Goal: Contribute content: Add original content to the website for others to see

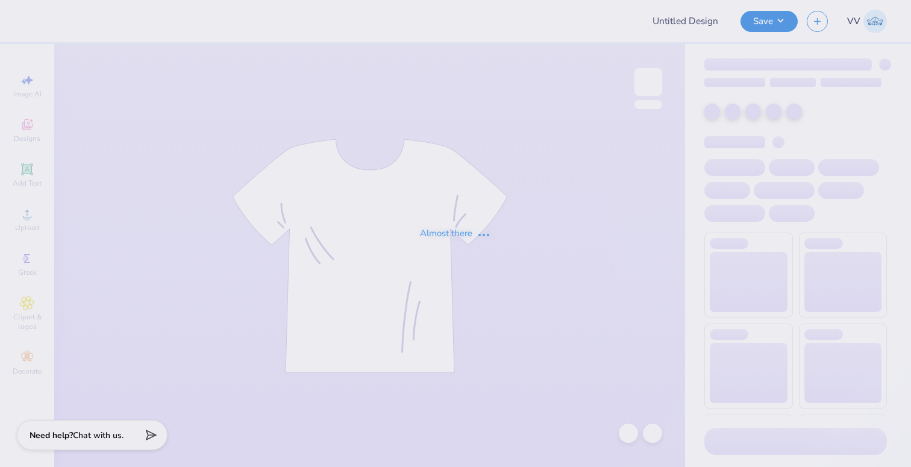
type input "Women's BBall D1"
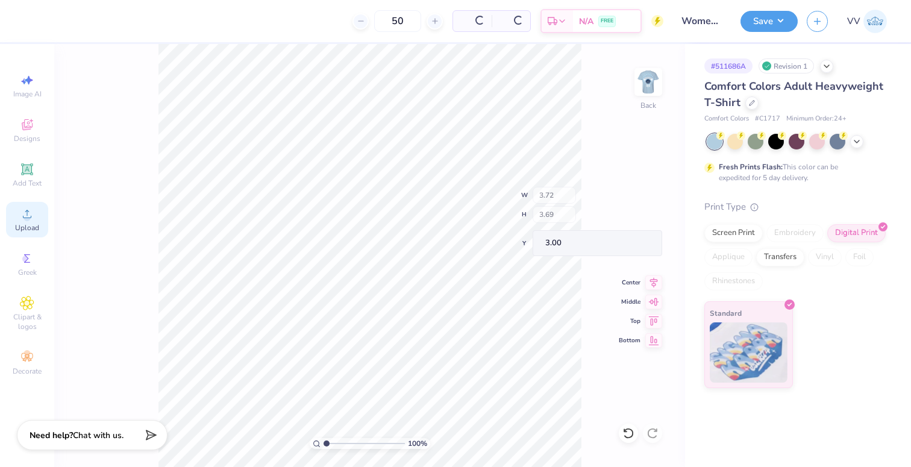
click at [19, 215] on div "Upload" at bounding box center [27, 220] width 42 height 36
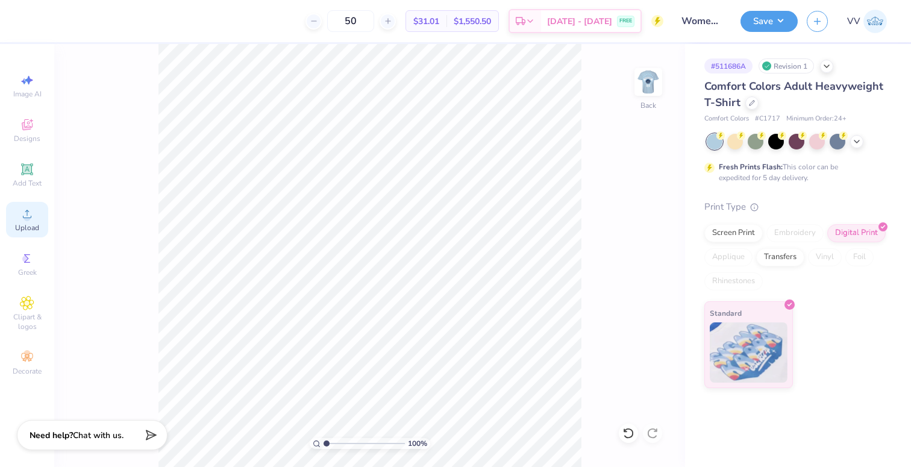
click at [23, 226] on span "Upload" at bounding box center [27, 228] width 24 height 10
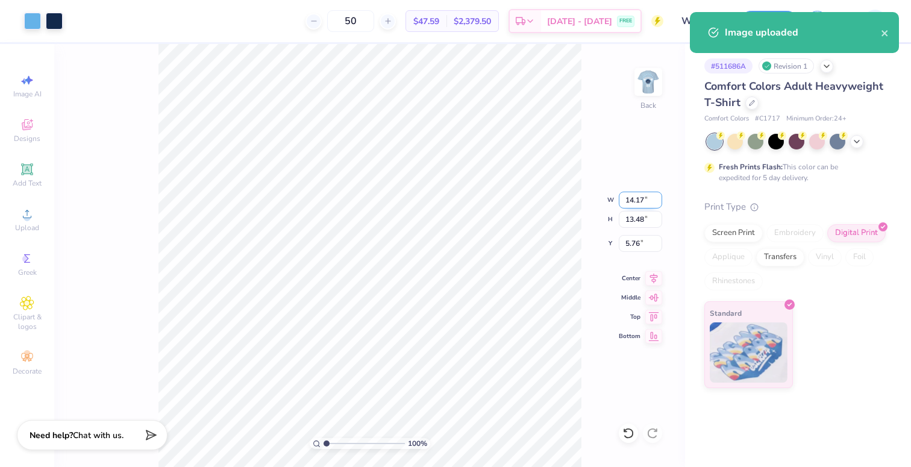
click at [640, 195] on input "14.17" at bounding box center [640, 200] width 43 height 17
type input "3.50"
type input "3.33"
type input "3.00"
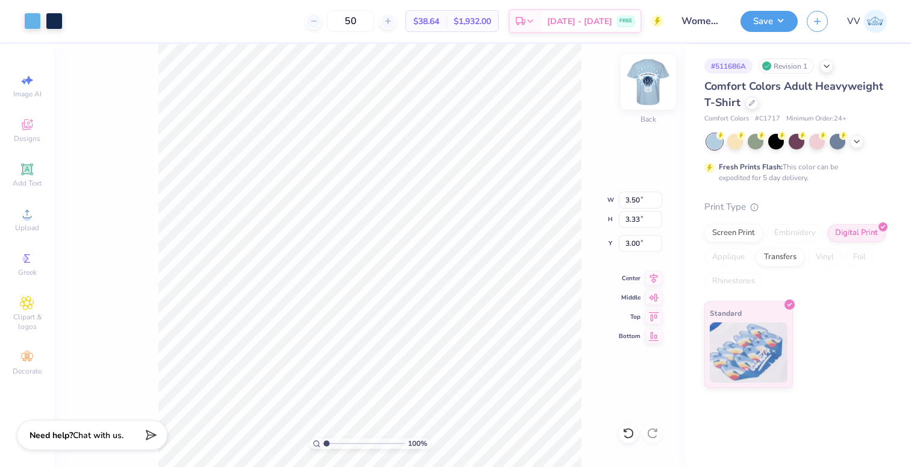
click at [644, 89] on img at bounding box center [648, 82] width 48 height 48
click at [636, 204] on input "14.53" at bounding box center [640, 209] width 43 height 17
type input "15"
type input "12.46"
type input "15.00"
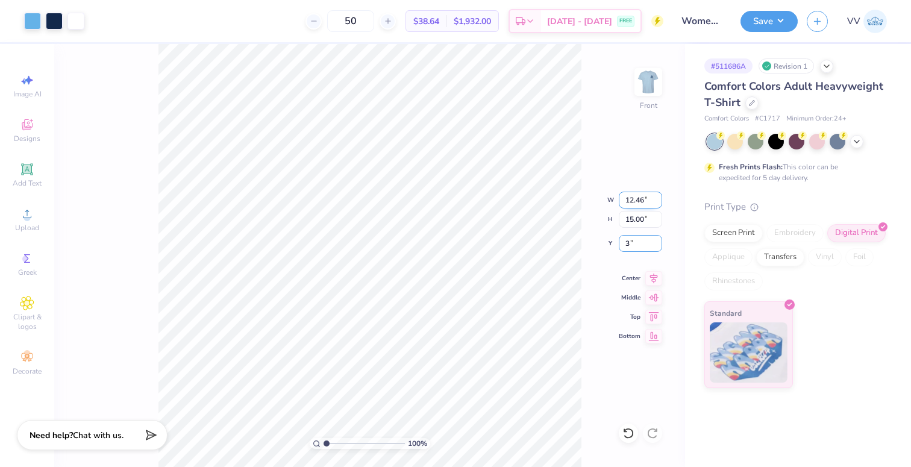
type input "3.00"
type input "2.55"
click at [339, 443] on input "range" at bounding box center [364, 443] width 81 height 11
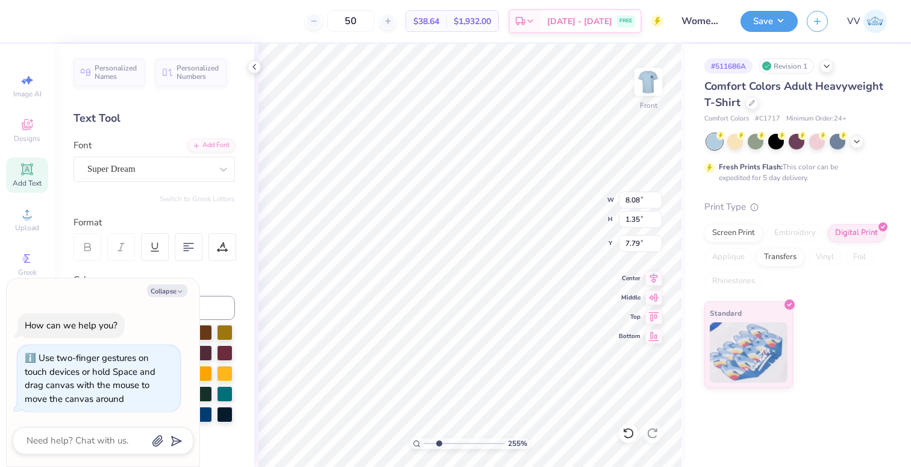
type textarea "x"
type textarea "USD WOMEN'S BASKETBALL"
type textarea "x"
type input "8.24"
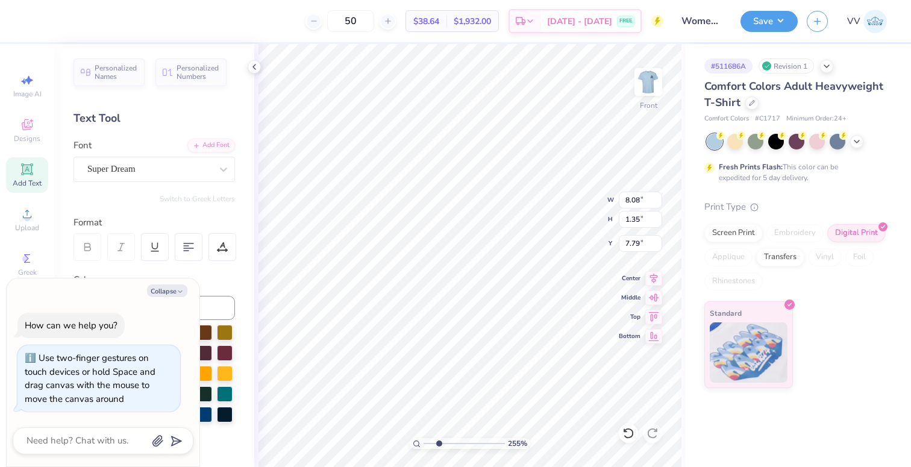
type input "1.37"
type input "7.78"
type textarea "x"
type textarea "USD WOMEN'S BASKETBALL"
type textarea "x"
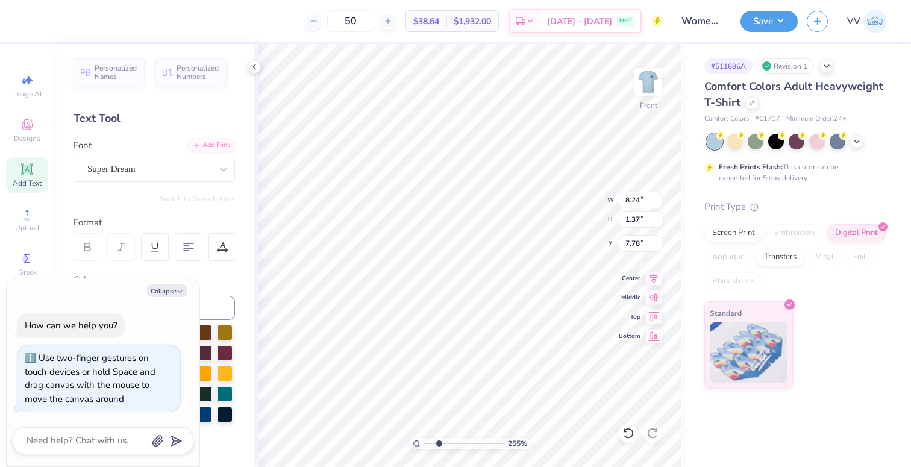
type input "8.40"
type input "1.39"
type input "7.77"
type textarea "x"
type input "12.46"
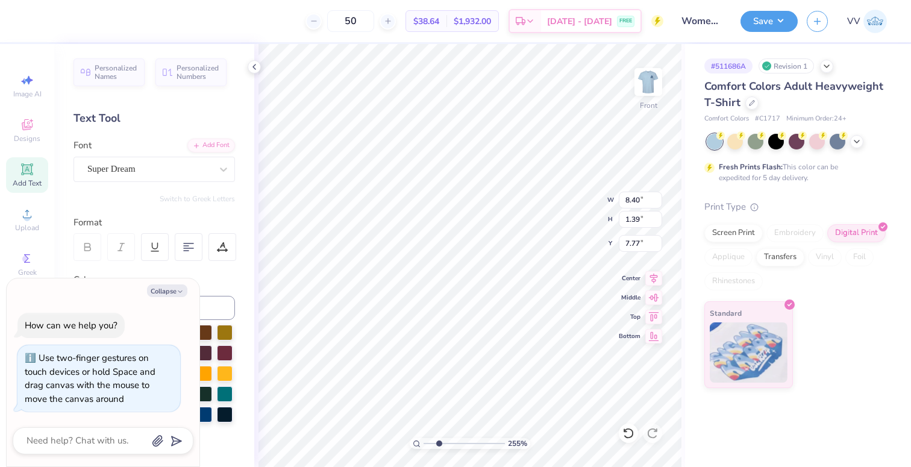
type input "15.00"
type input "3.00"
type textarea "x"
type input "8.40"
type input "1.39"
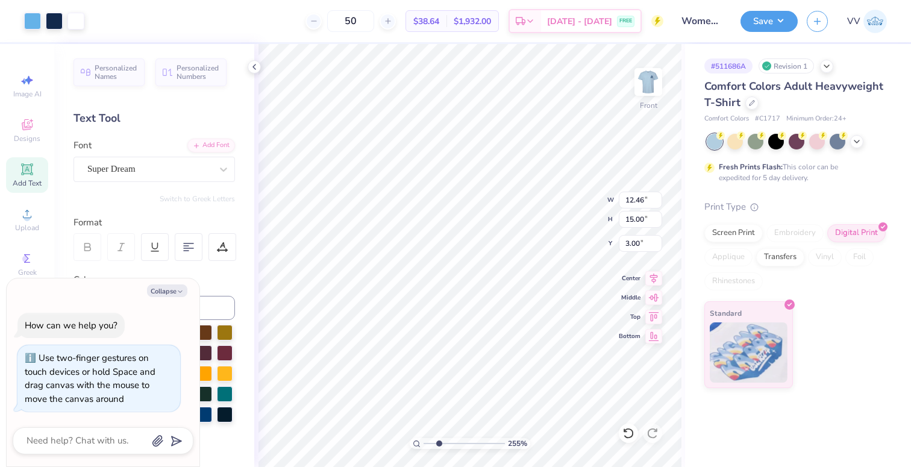
type input "7.77"
click at [180, 293] on icon "button" at bounding box center [180, 291] width 7 height 7
type textarea "x"
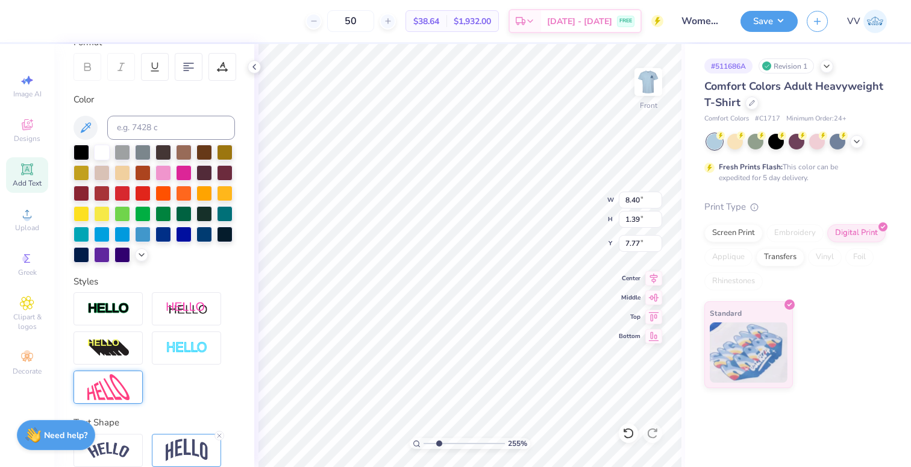
scroll to position [233, 0]
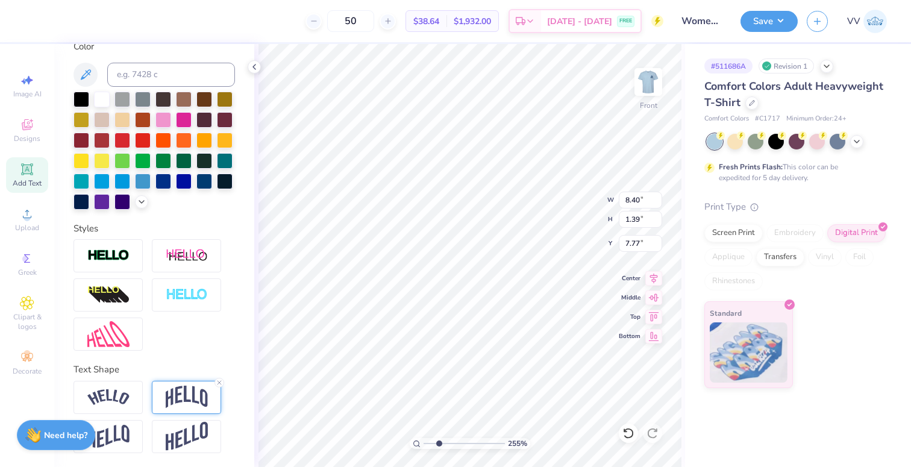
click at [177, 386] on img at bounding box center [187, 397] width 42 height 23
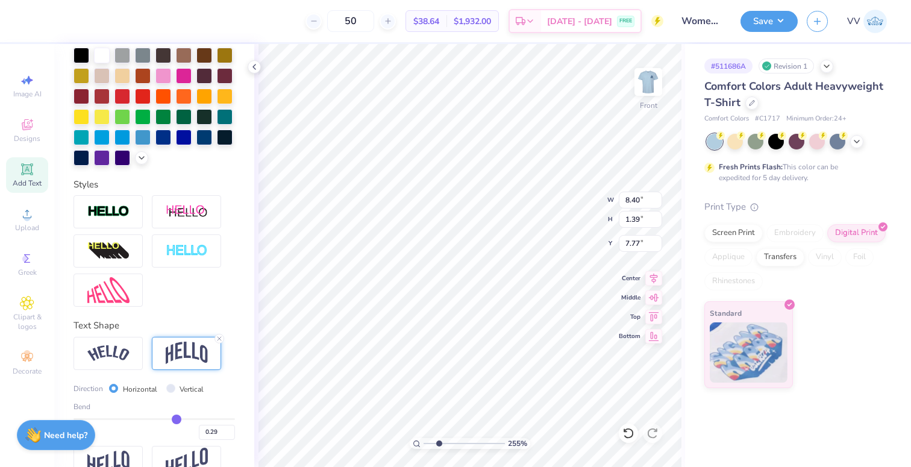
scroll to position [304, 0]
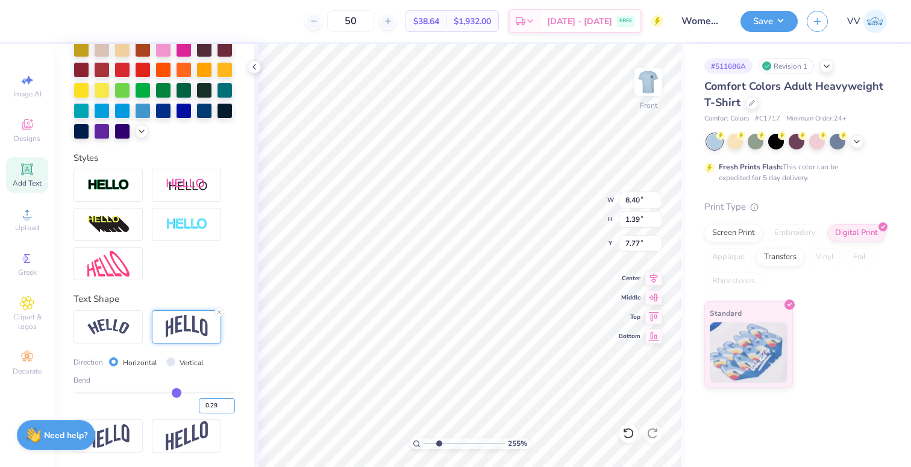
click at [210, 404] on input "0.29" at bounding box center [217, 405] width 36 height 15
type input ".35"
type input "0.35"
type input "1.60"
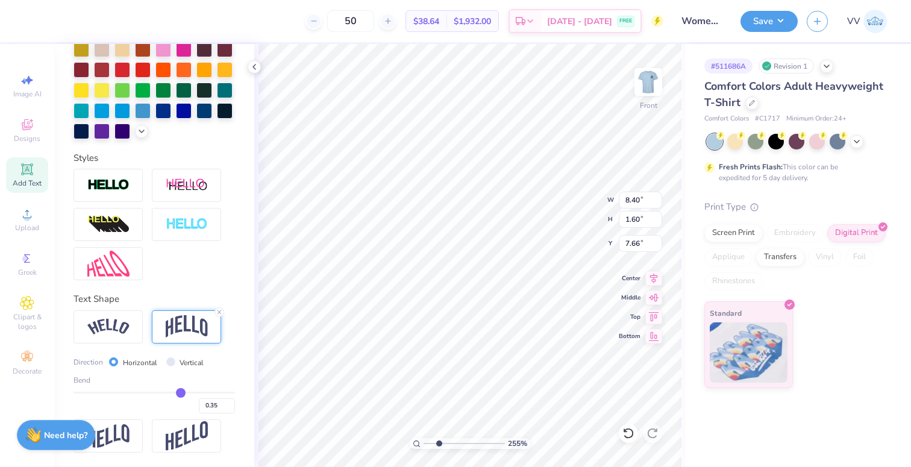
type input "7.73"
type textarea "USD WOMEN'S BASKETBALL"
type input "8.24"
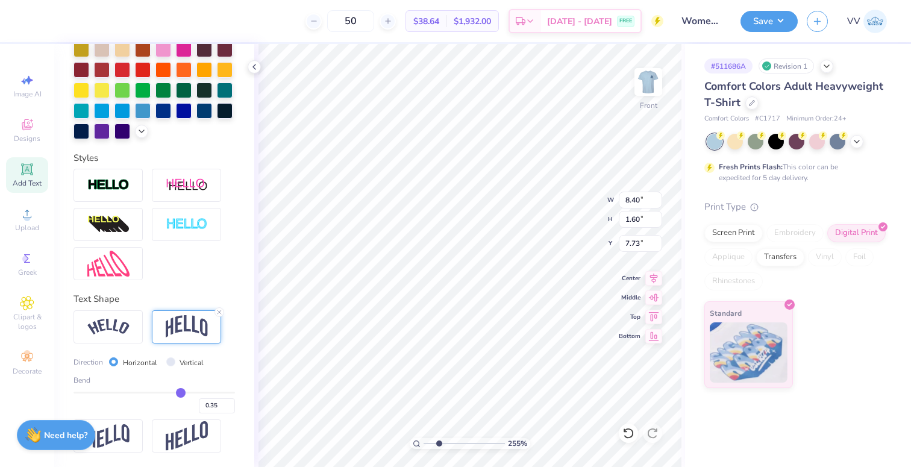
type input "1.57"
type input "7.74"
type input "12.46"
type input "15.00"
type input "3.00"
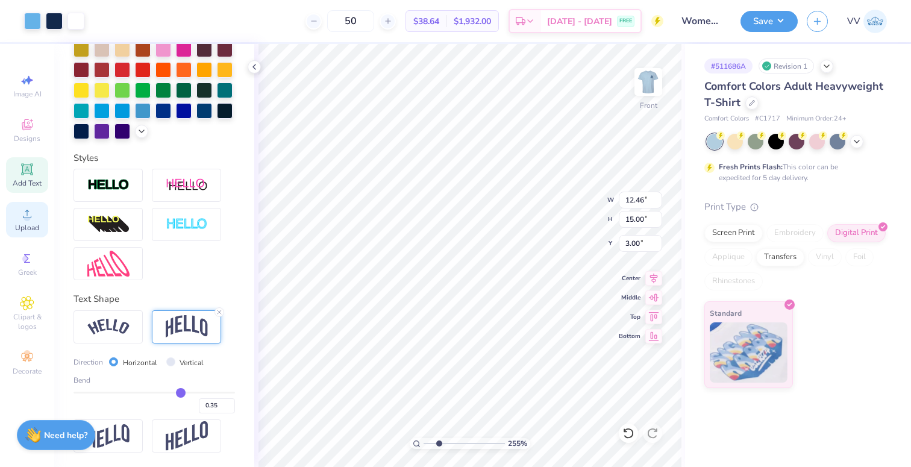
click at [24, 230] on span "Upload" at bounding box center [27, 228] width 24 height 10
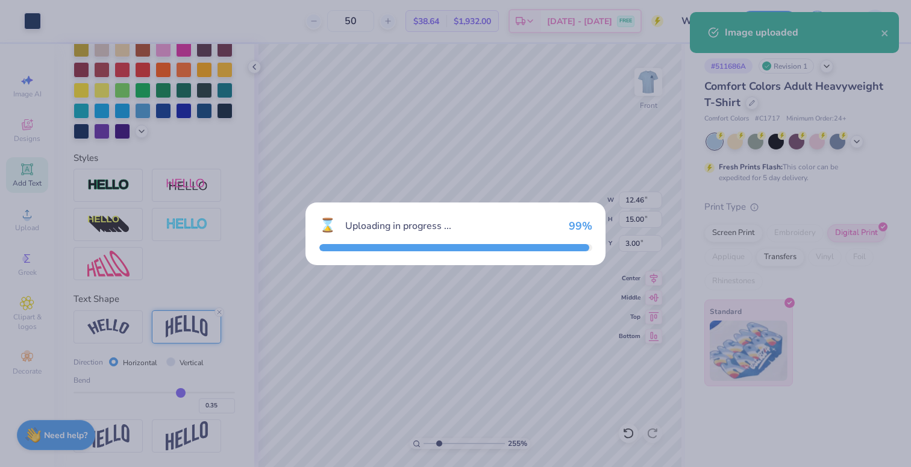
type input "0.47"
type input "0.25"
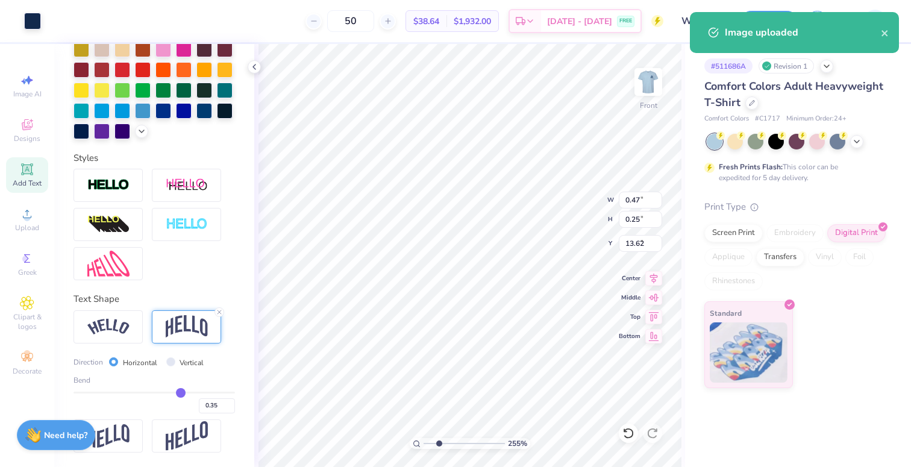
type input "8.27"
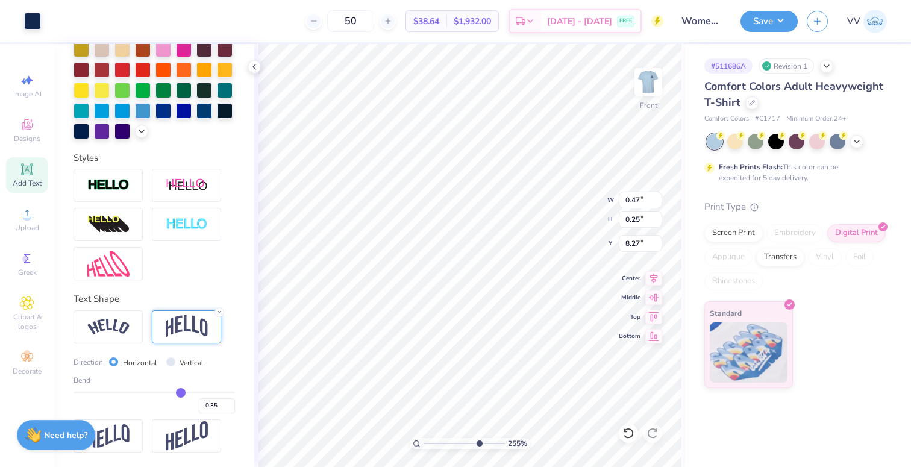
type input "7.37"
click at [478, 444] on input "range" at bounding box center [464, 443] width 81 height 11
type input "0.25"
type input "0.14"
type input "8.29"
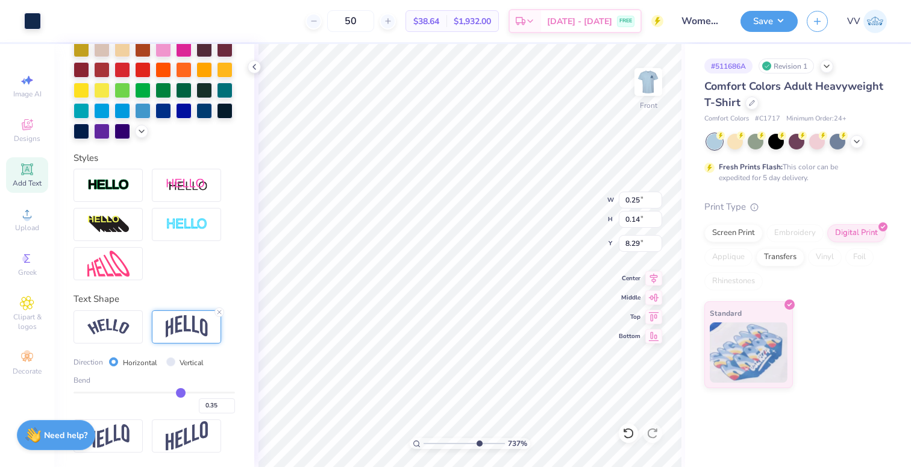
type input "0.21"
type input "0.11"
type input "8.32"
click at [403, 442] on div "100 %" at bounding box center [470, 255] width 423 height 423
drag, startPoint x: 431, startPoint y: 441, endPoint x: 459, endPoint y: 442, distance: 27.7
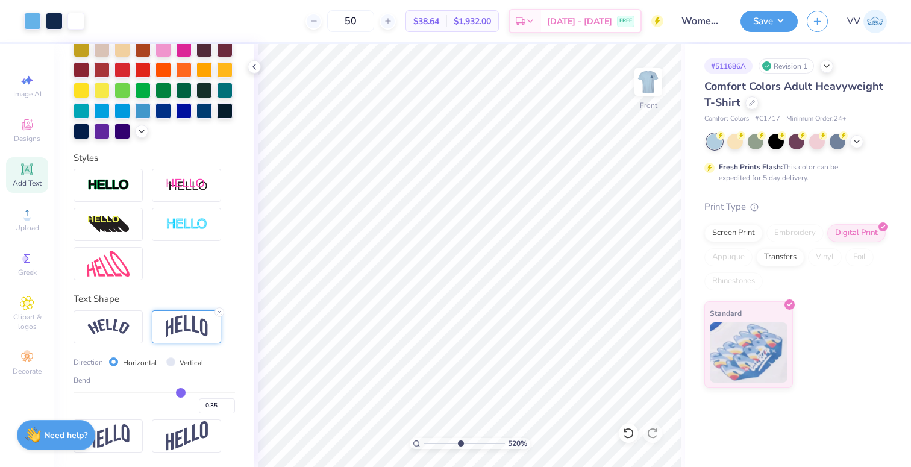
click at [460, 442] on input "range" at bounding box center [464, 443] width 81 height 11
type input "10"
click at [503, 442] on div "1000 %" at bounding box center [470, 443] width 121 height 11
click at [101, 273] on img at bounding box center [108, 264] width 42 height 26
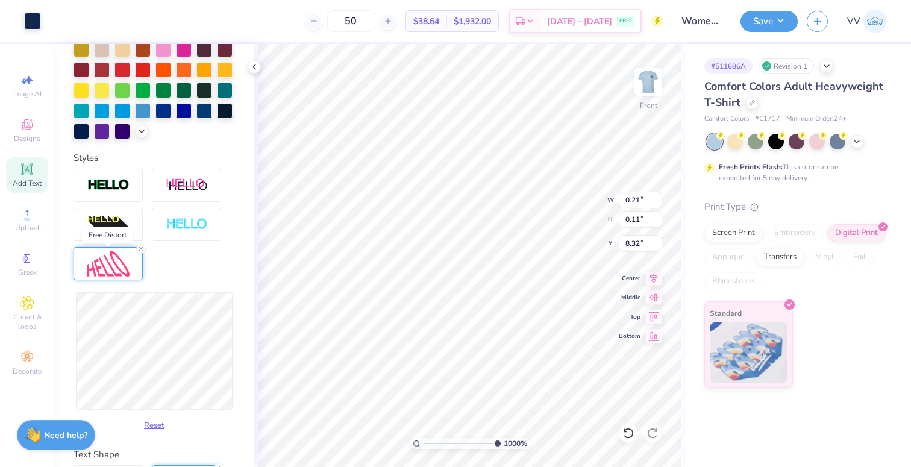
drag, startPoint x: 122, startPoint y: 256, endPoint x: 167, endPoint y: 245, distance: 46.3
click at [122, 256] on img at bounding box center [108, 264] width 42 height 26
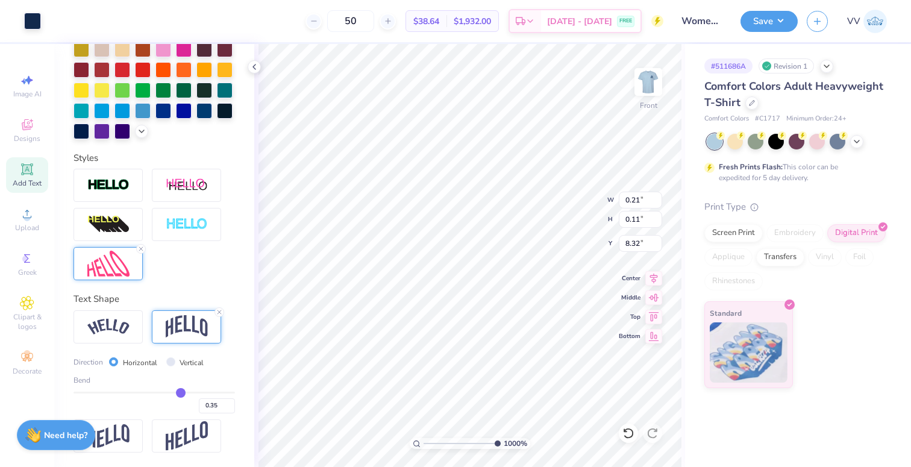
click at [119, 269] on img at bounding box center [108, 264] width 42 height 26
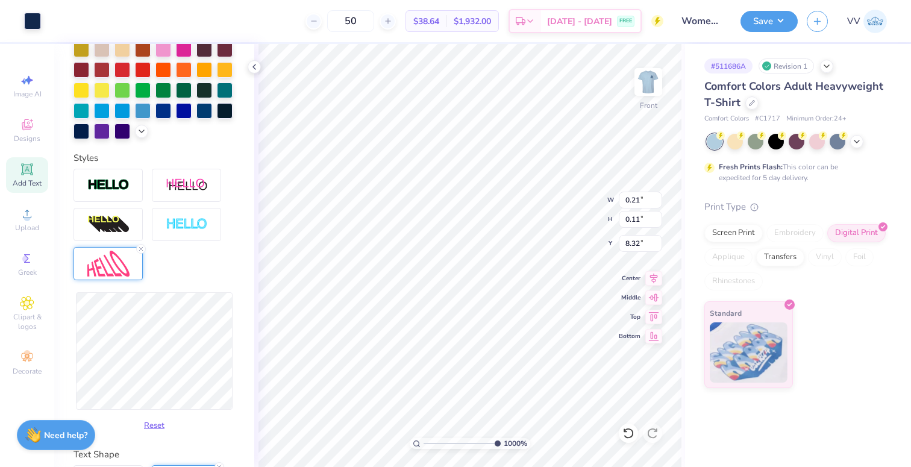
click at [140, 249] on icon at bounding box center [140, 248] width 7 height 7
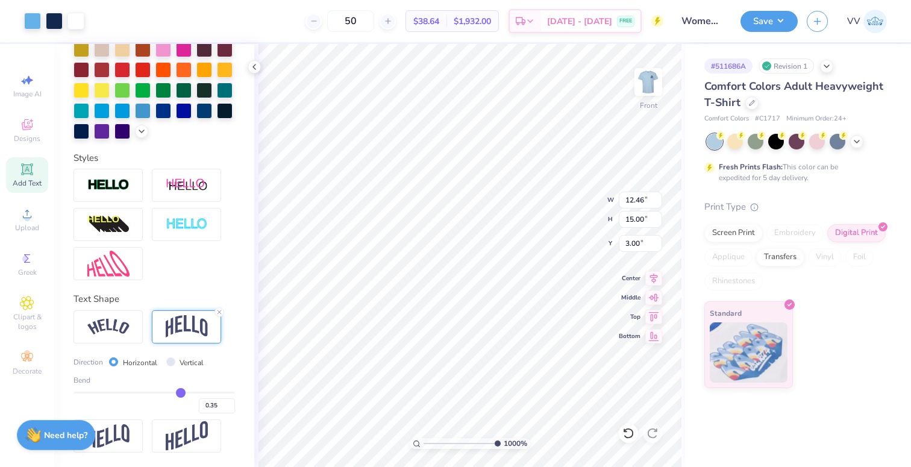
type input "12.46"
type input "15.00"
type input "3.00"
type input "0.21"
type input "0.11"
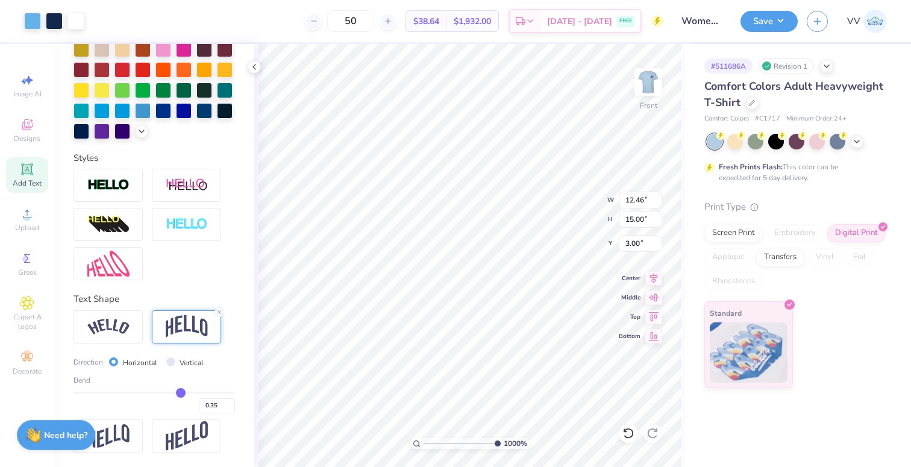
type input "8.32"
click at [107, 263] on img at bounding box center [108, 264] width 42 height 26
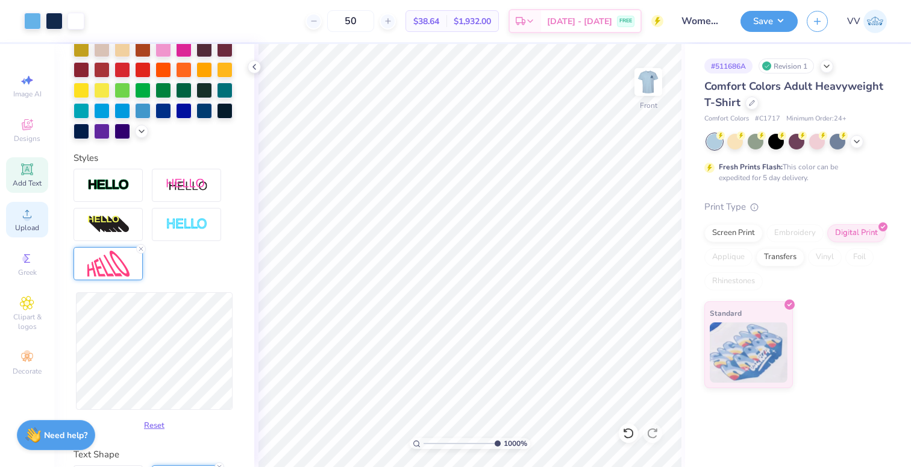
click at [26, 224] on span "Upload" at bounding box center [27, 228] width 24 height 10
click at [30, 225] on span "Upload" at bounding box center [27, 228] width 24 height 10
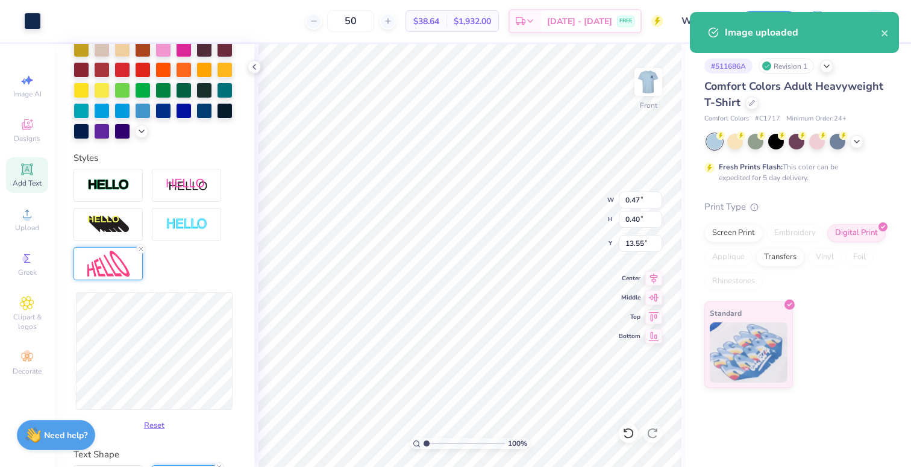
type input "1"
drag, startPoint x: 445, startPoint y: 441, endPoint x: 428, endPoint y: 439, distance: 17.0
click at [424, 442] on input "range" at bounding box center [464, 443] width 81 height 11
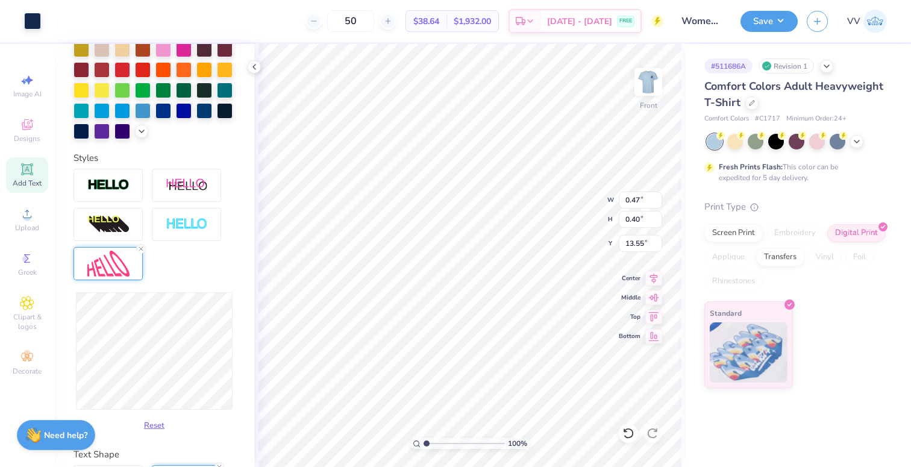
type input "0.65"
type input "0.56"
type input "13.40"
type input "2.73"
click at [440, 442] on input "range" at bounding box center [464, 443] width 81 height 11
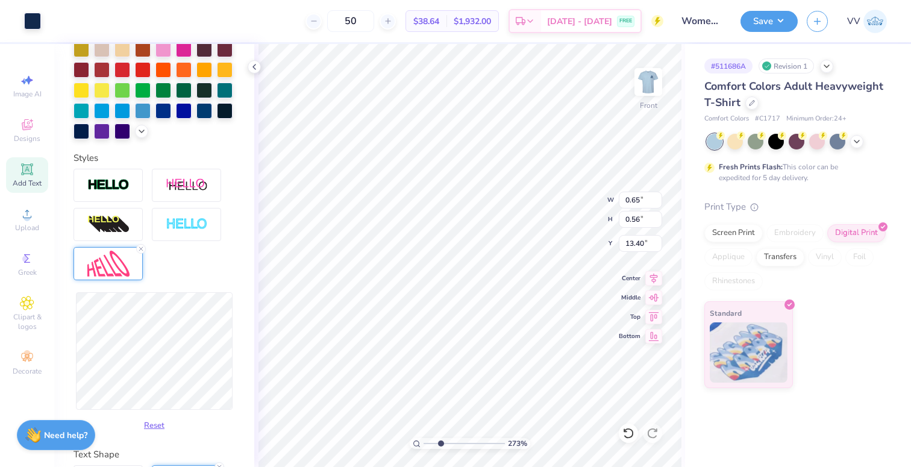
type input "8.42"
type input "9.35"
drag, startPoint x: 451, startPoint y: 441, endPoint x: 494, endPoint y: 441, distance: 43.4
click at [494, 442] on input "range" at bounding box center [464, 443] width 81 height 11
type input "0.19"
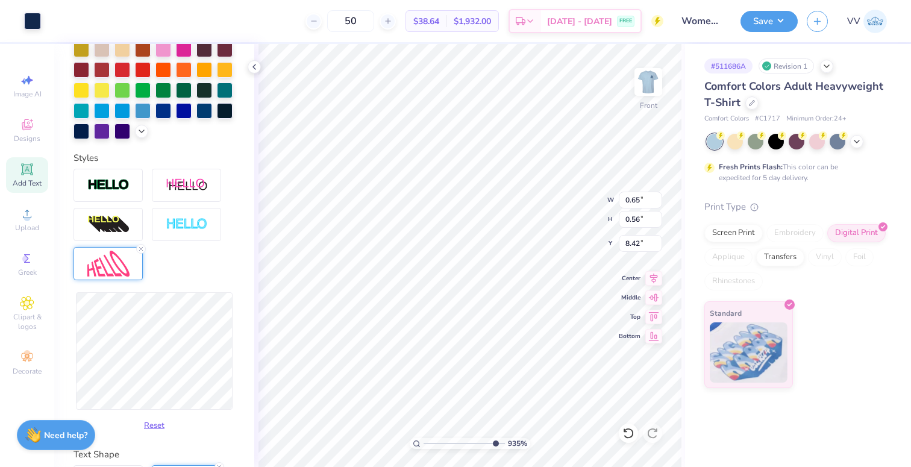
type input "0.16"
type input "8.28"
type input "0.23"
type input "0.20"
type input "8.25"
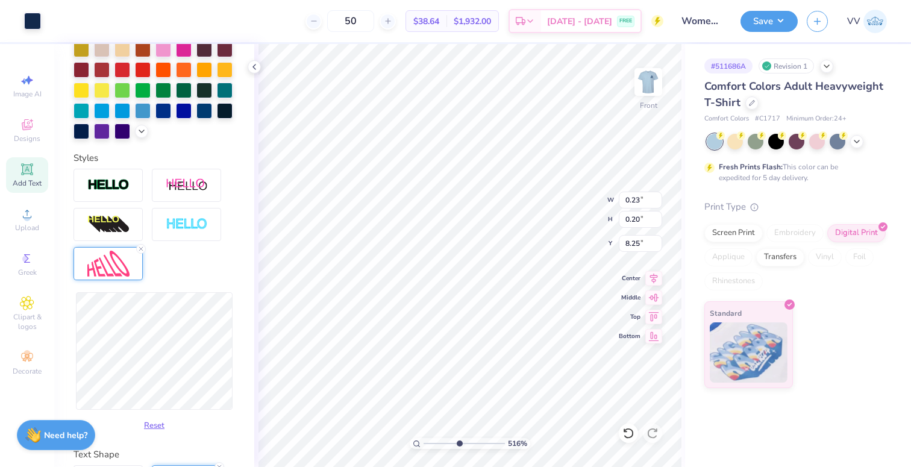
type input "4.93"
drag, startPoint x: 477, startPoint y: 444, endPoint x: 458, endPoint y: 445, distance: 18.8
click at [458, 445] on input "range" at bounding box center [464, 443] width 81 height 11
type input "12.46"
type input "15.00"
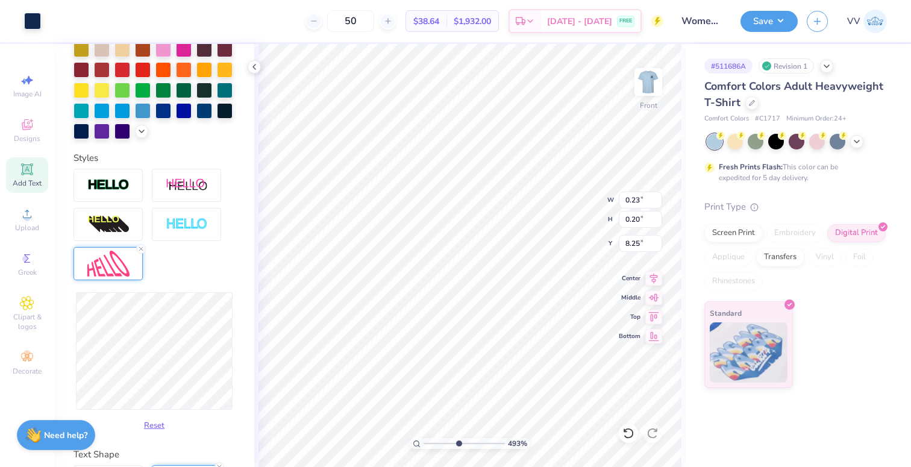
type input "3.00"
type input "10"
click at [506, 449] on div "1000 %" at bounding box center [470, 255] width 423 height 423
type input "0.23"
type input "0.20"
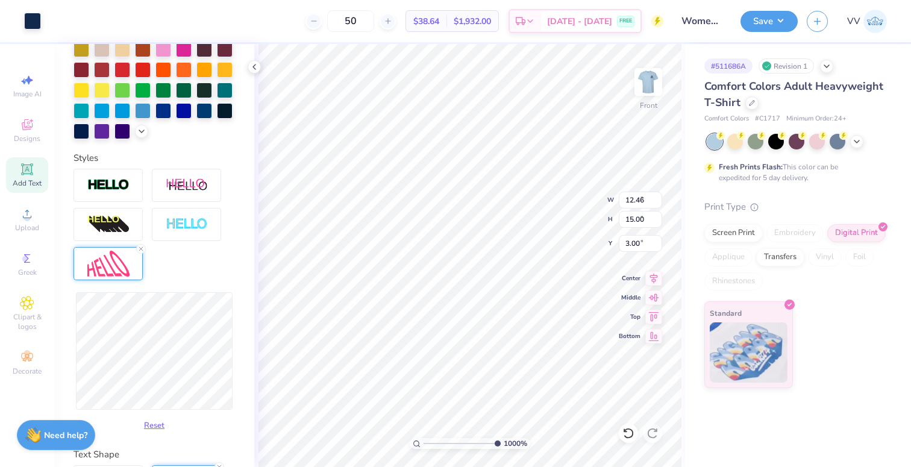
type input "8.25"
type input "0.19"
type input "0.16"
type input "8.29"
type input "0.20"
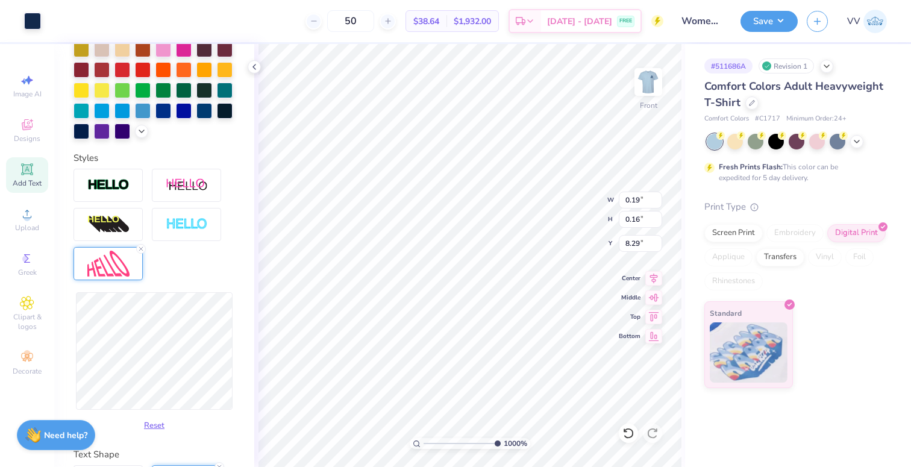
type input "0.17"
type input "8.27"
type input "1"
drag, startPoint x: 438, startPoint y: 443, endPoint x: 422, endPoint y: 441, distance: 15.8
click at [425, 444] on input "range" at bounding box center [464, 443] width 81 height 11
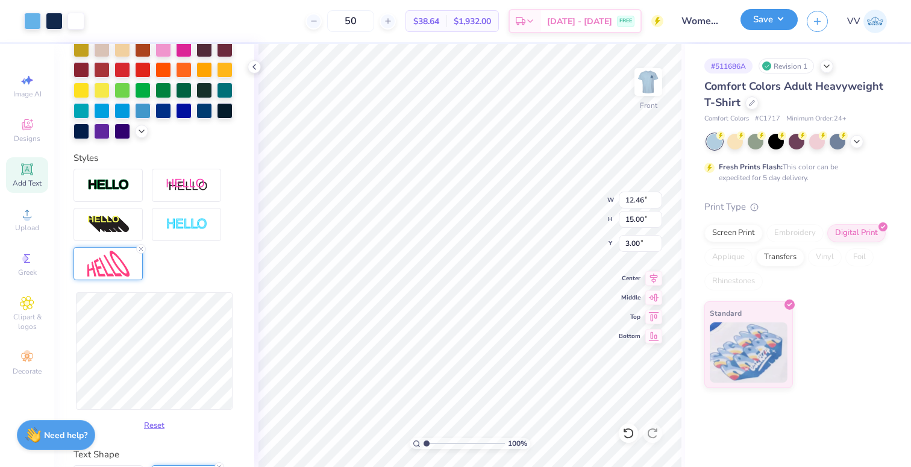
click at [762, 24] on button "Save" at bounding box center [769, 19] width 57 height 21
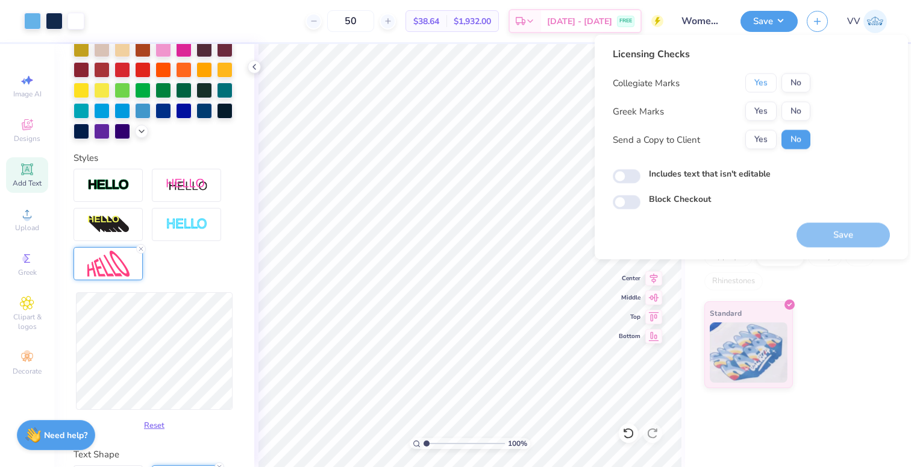
drag, startPoint x: 767, startPoint y: 84, endPoint x: 768, endPoint y: 99, distance: 15.2
click at [767, 84] on button "Yes" at bounding box center [760, 83] width 31 height 19
click at [798, 110] on button "No" at bounding box center [796, 111] width 29 height 19
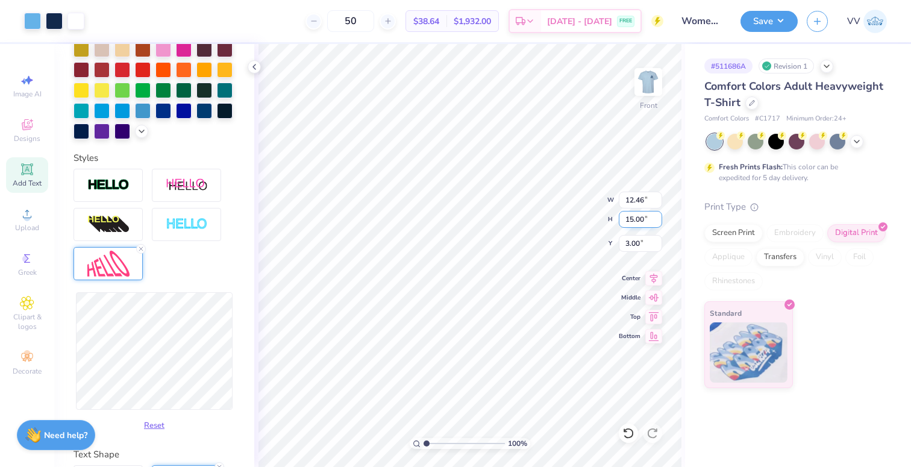
click at [630, 218] on input "15.00" at bounding box center [640, 219] width 43 height 17
type input "17.5"
type input "14.53"
type input "17.50"
type input "3.00"
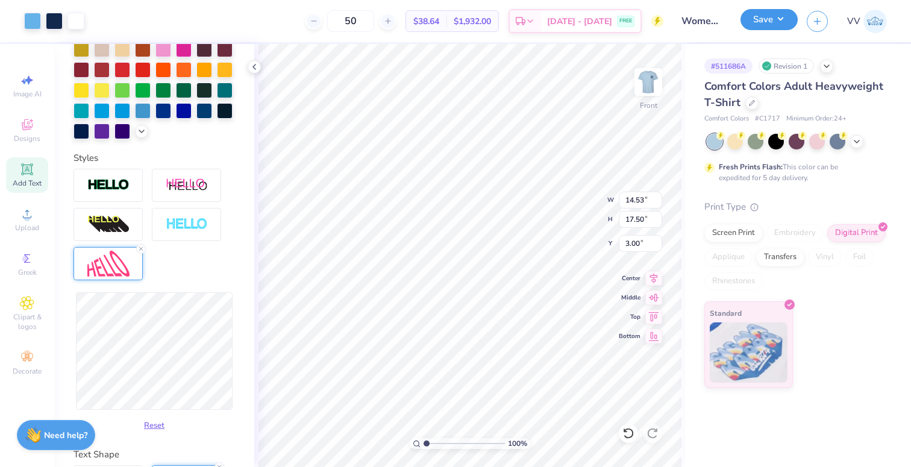
click at [764, 17] on button "Save" at bounding box center [769, 19] width 57 height 21
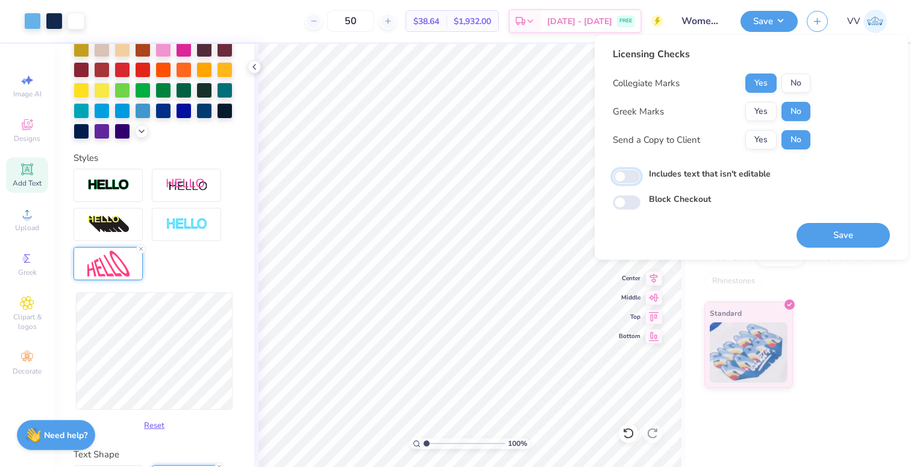
click at [629, 177] on input "Includes text that isn't editable" at bounding box center [627, 176] width 28 height 14
checkbox input "true"
click at [858, 234] on button "Save" at bounding box center [843, 235] width 93 height 25
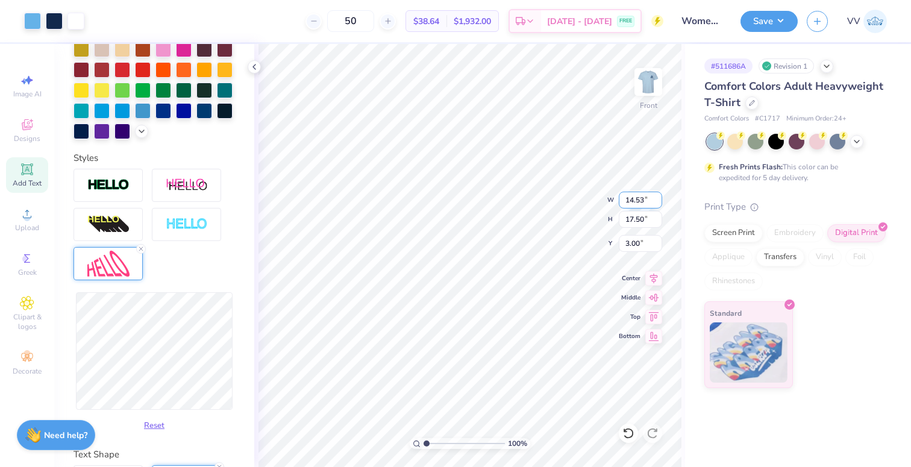
click at [629, 199] on input "14.53" at bounding box center [640, 200] width 43 height 17
click at [641, 201] on input "14.53" at bounding box center [640, 200] width 43 height 17
type input "12.50"
type input "15.05"
type input "3.00"
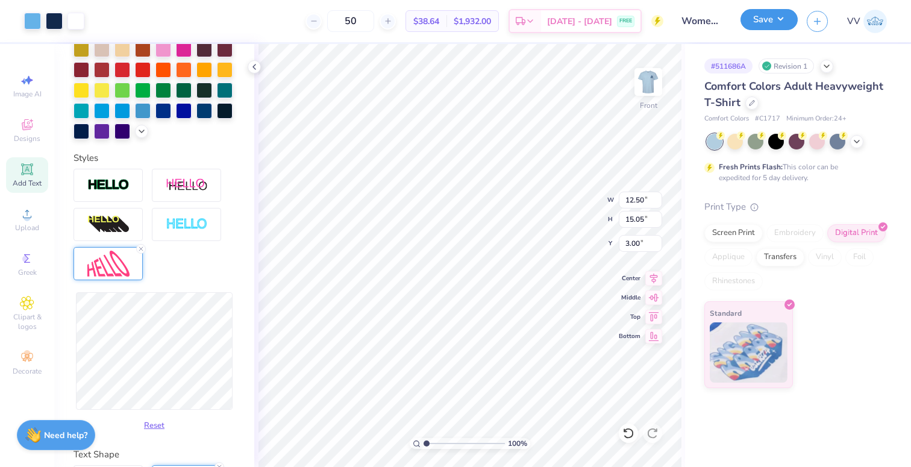
click at [768, 20] on button "Save" at bounding box center [769, 19] width 57 height 21
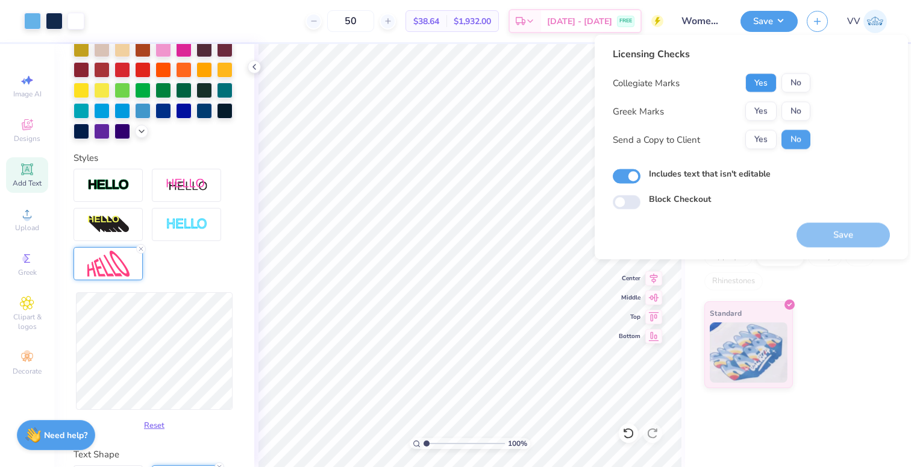
click at [767, 83] on button "Yes" at bounding box center [760, 83] width 31 height 19
click at [794, 110] on button "No" at bounding box center [796, 111] width 29 height 19
click at [829, 227] on button "Save" at bounding box center [843, 235] width 93 height 25
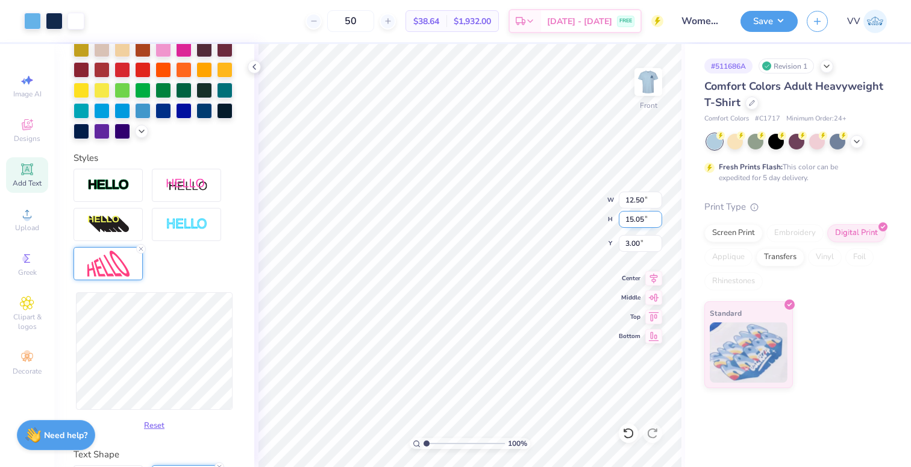
click at [641, 224] on input "15.05" at bounding box center [640, 219] width 43 height 17
type input "15"
type input "12.46"
type input "15.00"
type input "3.00"
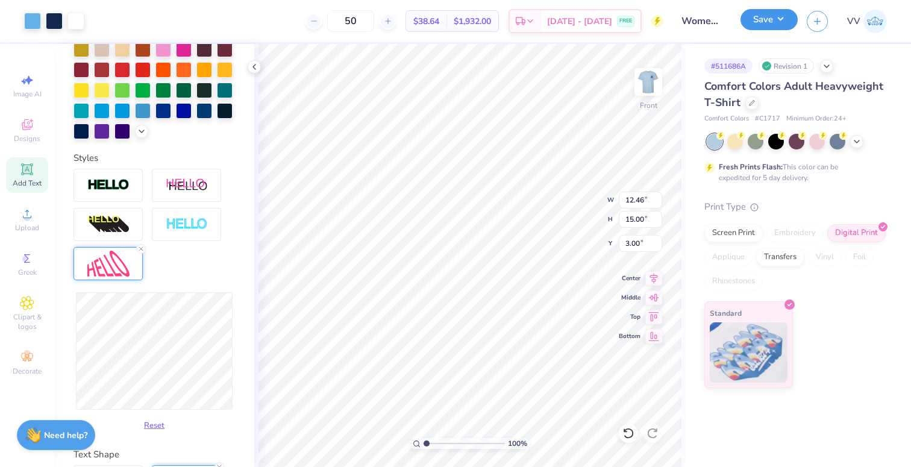
click at [774, 19] on button "Save" at bounding box center [769, 19] width 57 height 21
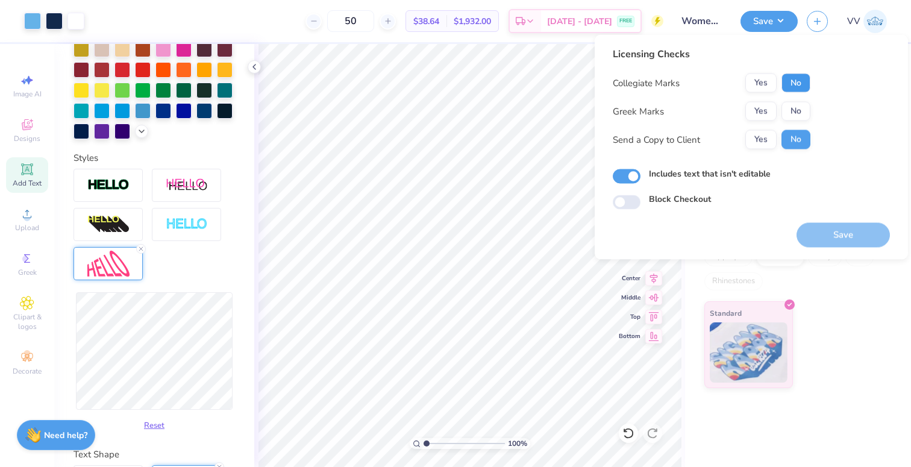
click at [792, 81] on button "No" at bounding box center [796, 83] width 29 height 19
drag, startPoint x: 759, startPoint y: 81, endPoint x: 786, endPoint y: 99, distance: 33.1
click at [759, 81] on button "Yes" at bounding box center [760, 83] width 31 height 19
drag, startPoint x: 791, startPoint y: 103, endPoint x: 802, endPoint y: 125, distance: 24.3
click at [791, 103] on button "No" at bounding box center [796, 111] width 29 height 19
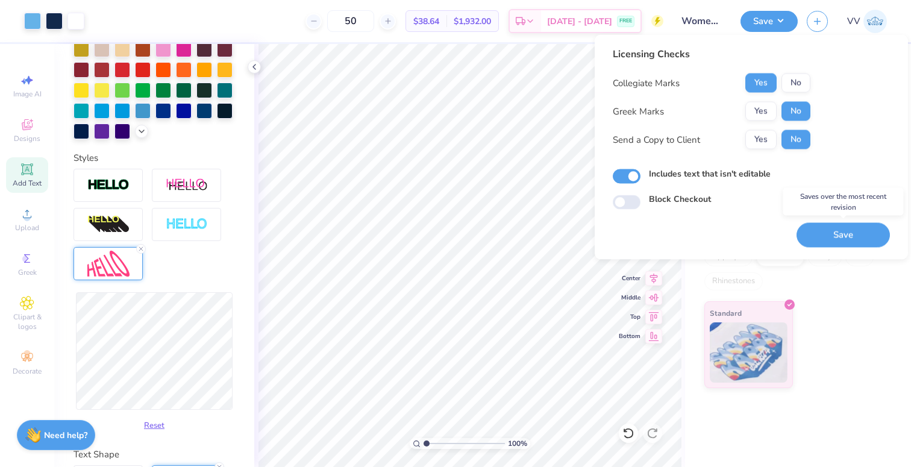
click at [838, 234] on button "Save" at bounding box center [843, 235] width 93 height 25
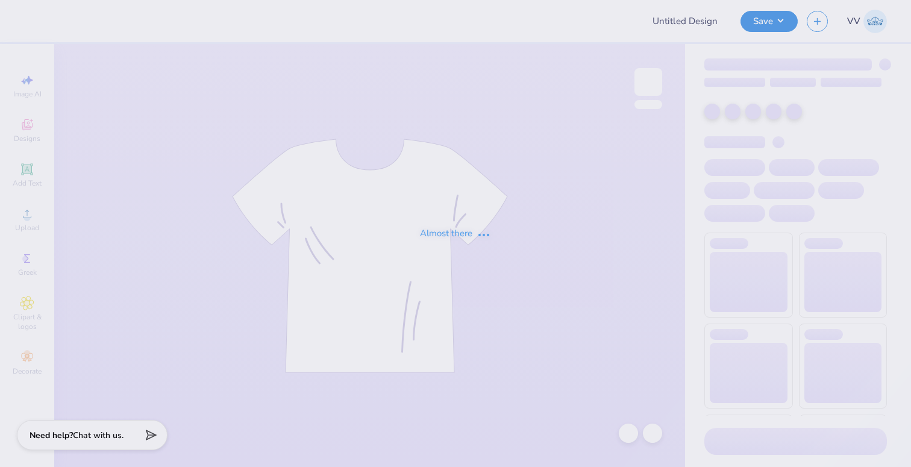
type input "Men's BBall D1"
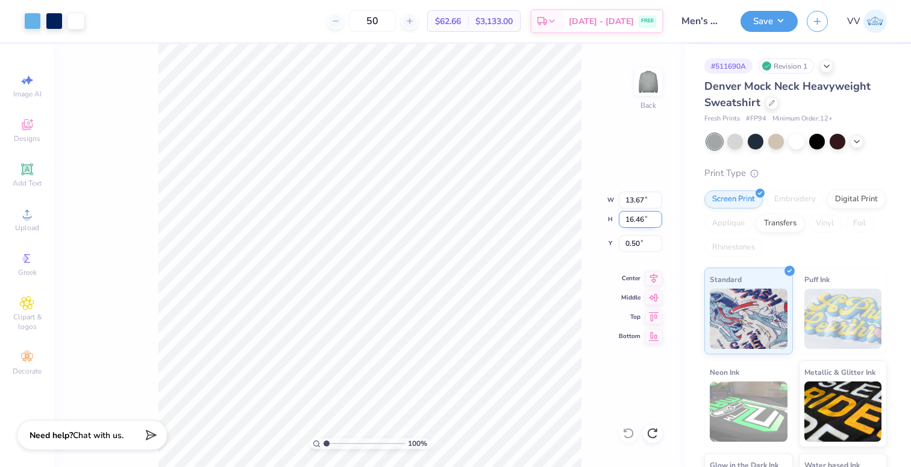
click at [645, 221] on input "16.46" at bounding box center [640, 219] width 43 height 17
type input "15"
type input "12.46"
type input "15.00"
type input "3.00"
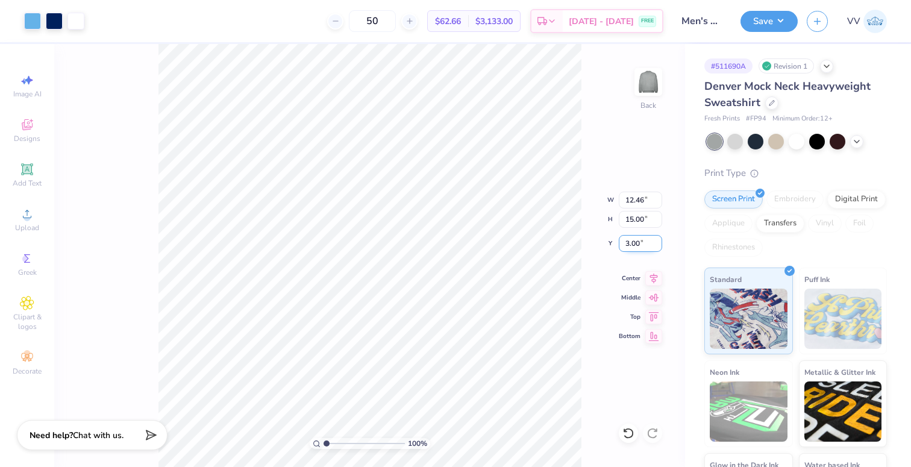
click at [635, 248] on input "3.00" at bounding box center [640, 243] width 43 height 17
type input "1.50"
type input "2.55"
click at [339, 443] on input "range" at bounding box center [364, 443] width 81 height 11
type input "7.61"
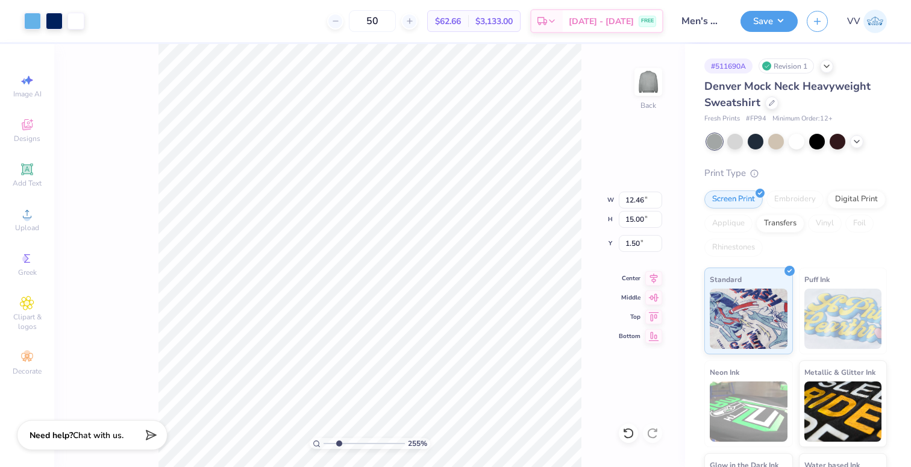
type input "1.34"
type input "4.47"
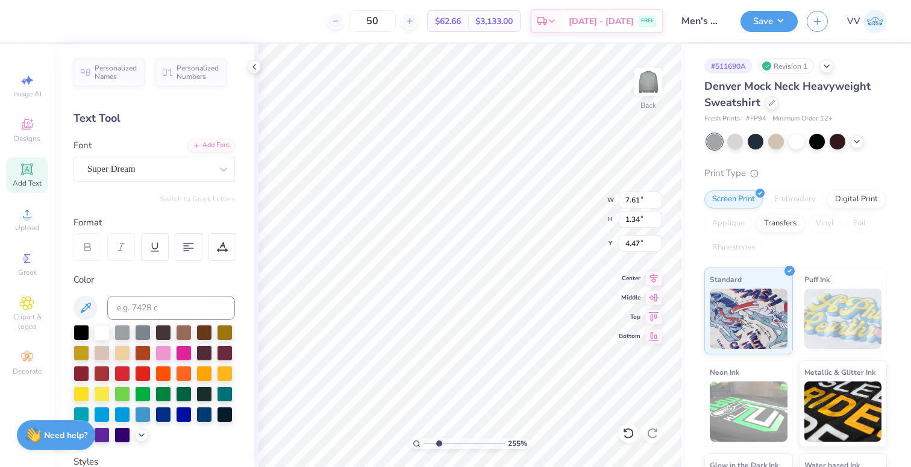
scroll to position [0, 1]
type textarea "USD MEN'S BASKETBALL"
type input "7.95"
type input "1.39"
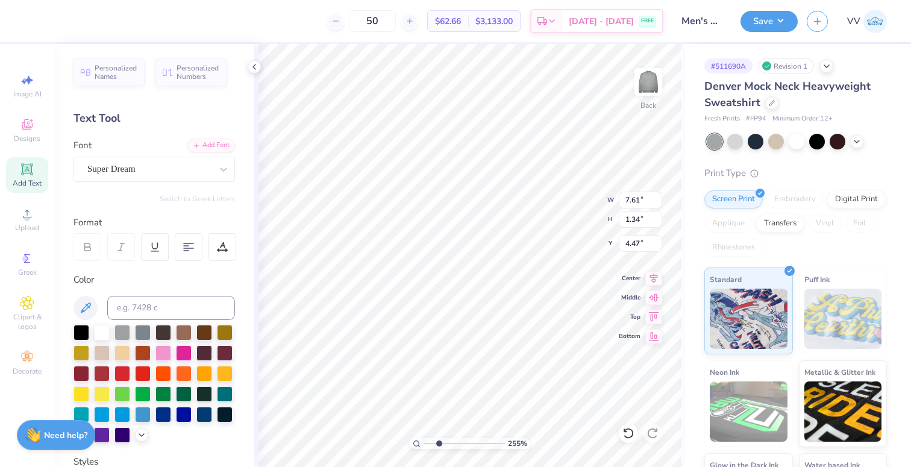
type input "6.38"
type input "1"
click at [402, 445] on div "100 %" at bounding box center [470, 255] width 423 height 423
click at [33, 224] on span "Upload" at bounding box center [27, 228] width 24 height 10
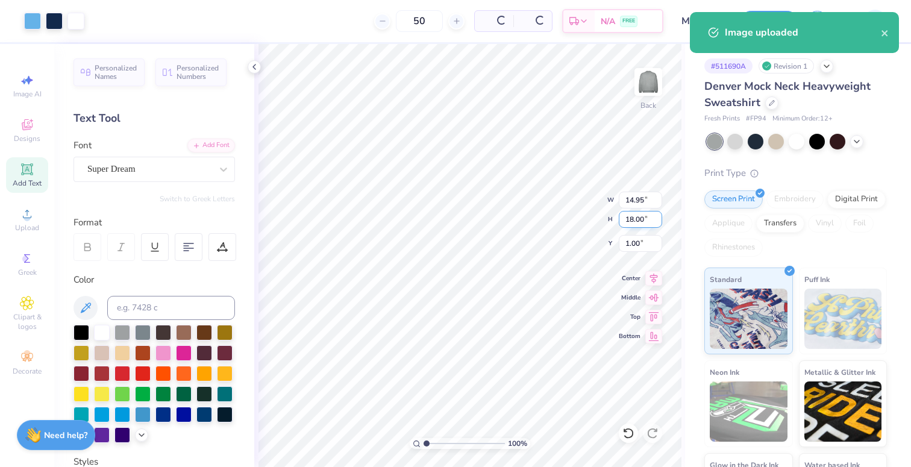
click at [627, 218] on input "18.00" at bounding box center [640, 219] width 43 height 17
type input "15"
type input "12.46"
type input "15.00"
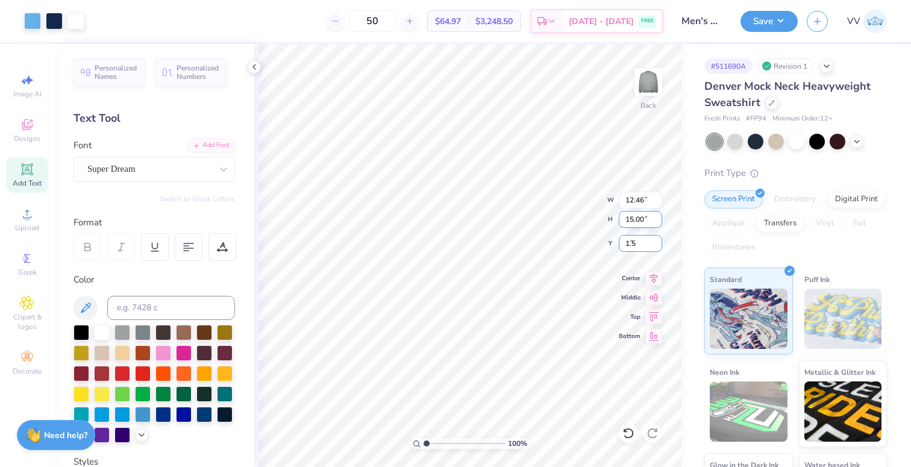
type input "1.50"
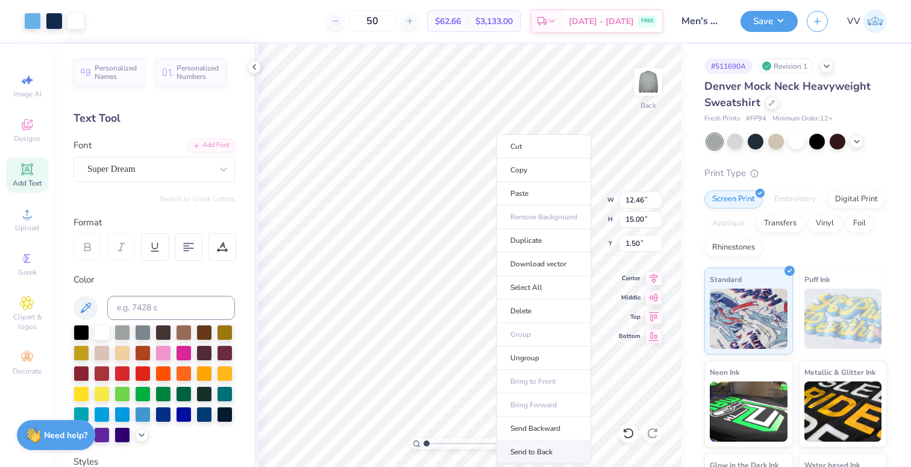
click at [536, 448] on li "Send to Back" at bounding box center [544, 453] width 95 height 24
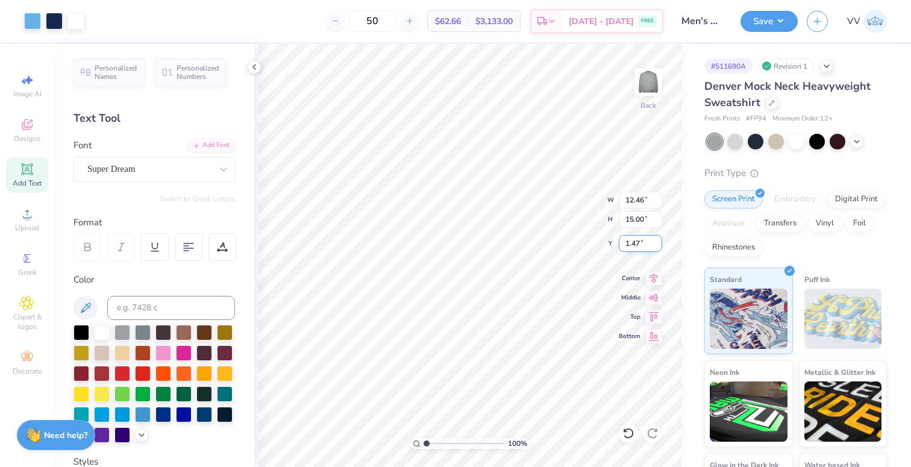
click at [638, 243] on input "1.47" at bounding box center [640, 243] width 43 height 17
type input "1.50"
type input "2.11"
click at [435, 445] on input "range" at bounding box center [464, 443] width 81 height 11
type input "7.95"
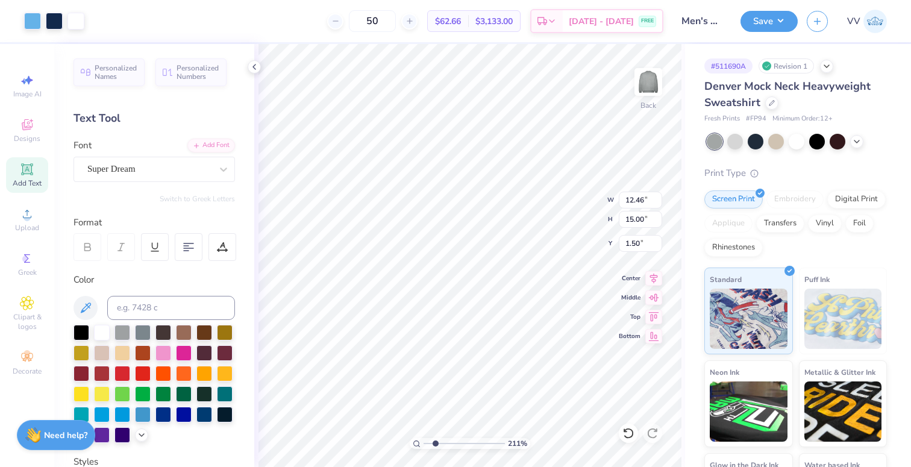
type input "1.39"
type input "6.28"
click at [14, 211] on div "Upload" at bounding box center [27, 220] width 42 height 36
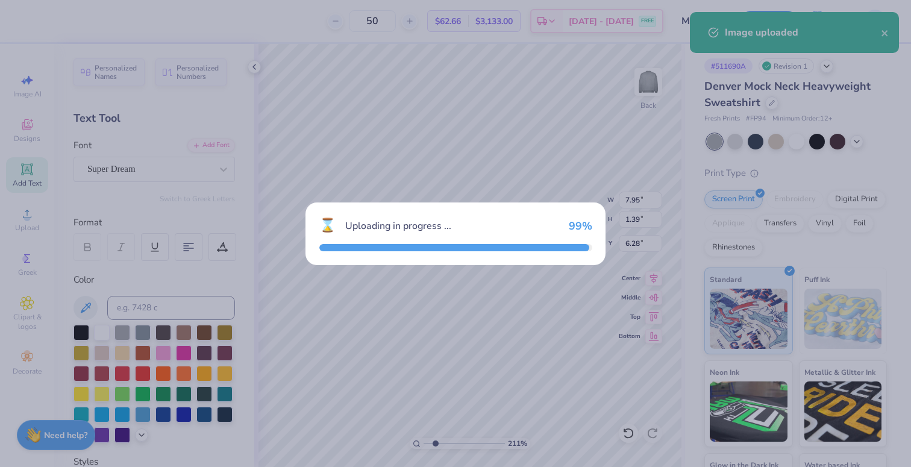
type input "0.48"
type input "0.41"
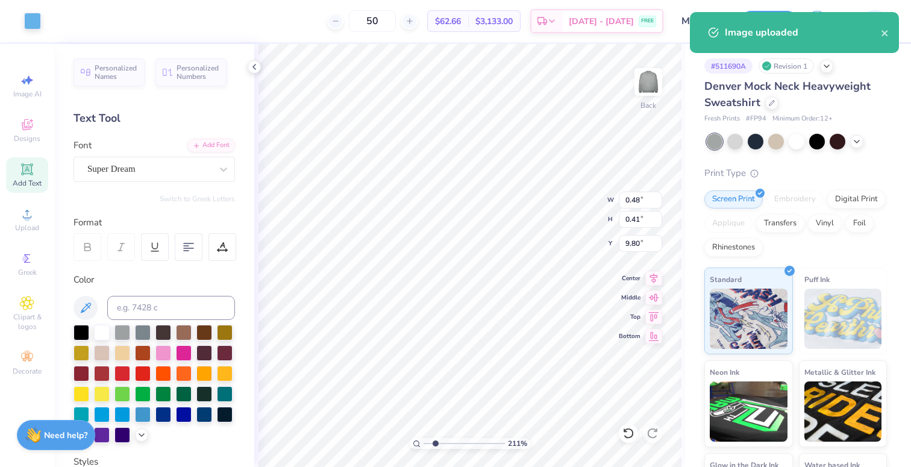
type input "6.56"
type input "6.24"
click at [468, 443] on input "range" at bounding box center [464, 443] width 81 height 11
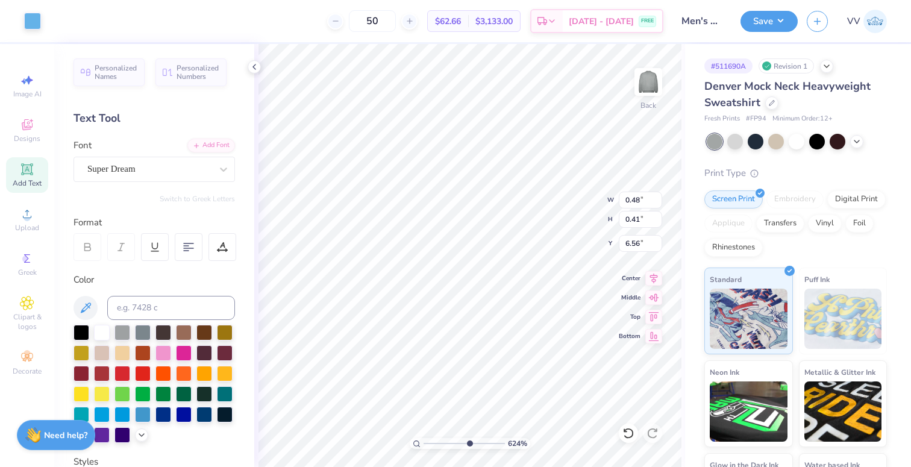
type input "0.28"
type input "0.24"
type input "6.63"
click at [449, 443] on input "range" at bounding box center [464, 443] width 81 height 11
drag, startPoint x: 449, startPoint y: 448, endPoint x: 415, endPoint y: 440, distance: 35.2
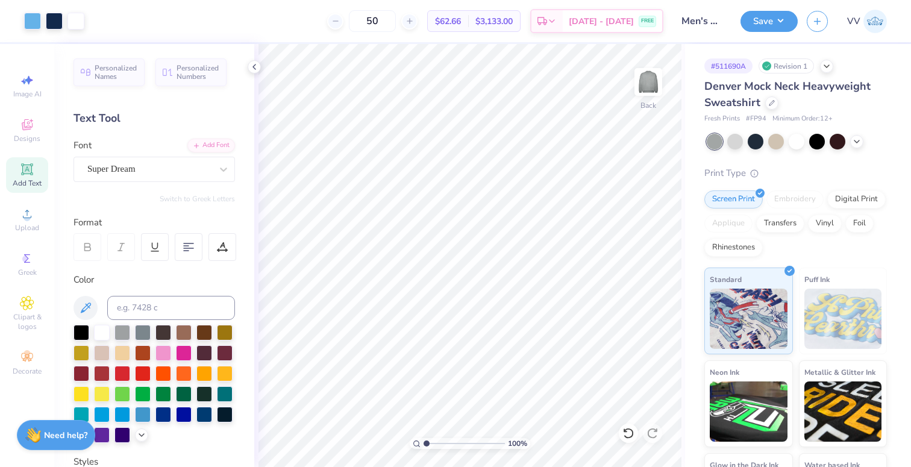
click at [424, 444] on input "range" at bounding box center [464, 443] width 81 height 11
click at [451, 442] on input "range" at bounding box center [464, 443] width 81 height 11
type input "1"
click at [388, 444] on div "100 %" at bounding box center [470, 255] width 423 height 423
click at [779, 21] on button "Save" at bounding box center [769, 19] width 57 height 21
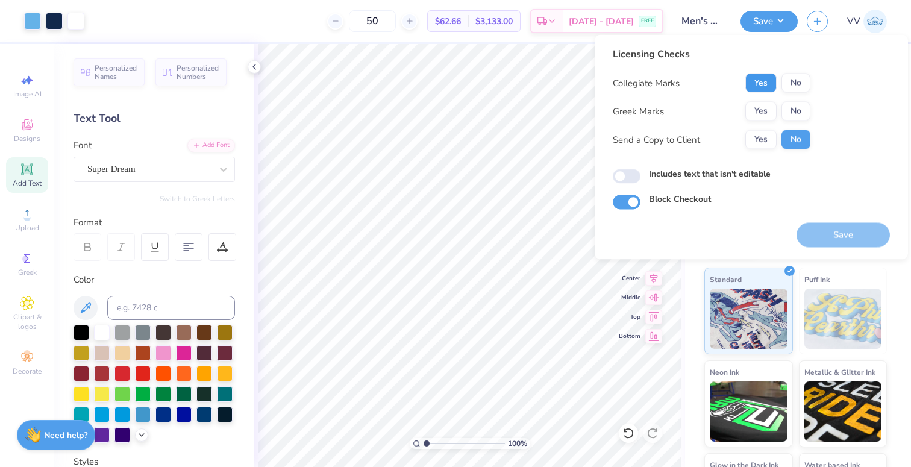
click at [762, 84] on button "Yes" at bounding box center [760, 83] width 31 height 19
click at [794, 114] on button "No" at bounding box center [796, 111] width 29 height 19
drag, startPoint x: 820, startPoint y: 227, endPoint x: 808, endPoint y: 218, distance: 14.2
click at [820, 227] on button "Save" at bounding box center [843, 235] width 93 height 25
